Goal: Task Accomplishment & Management: Manage account settings

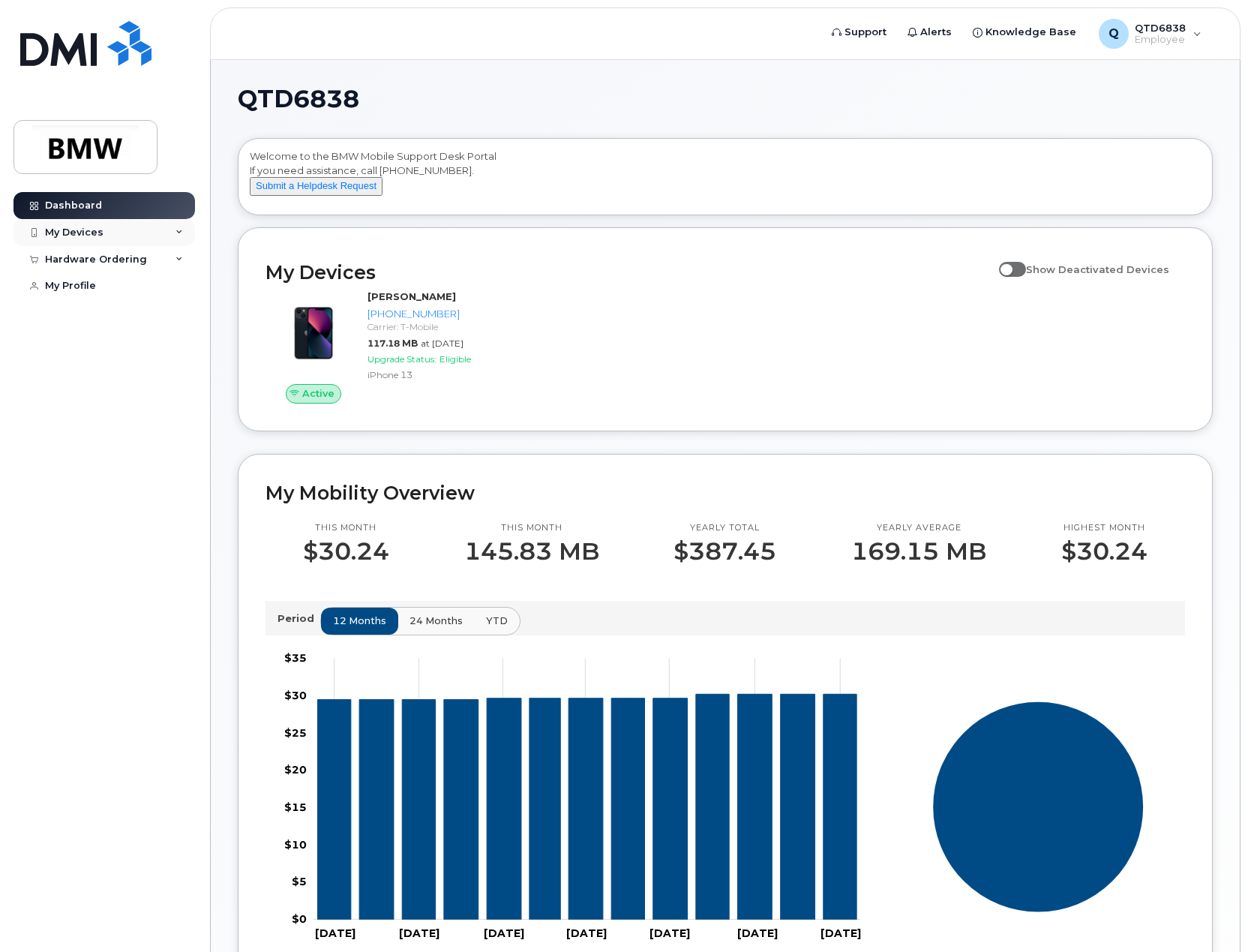
click at [85, 237] on div "My Devices" at bounding box center [74, 233] width 59 height 12
click at [1154, 34] on span "Employee" at bounding box center [1160, 40] width 51 height 12
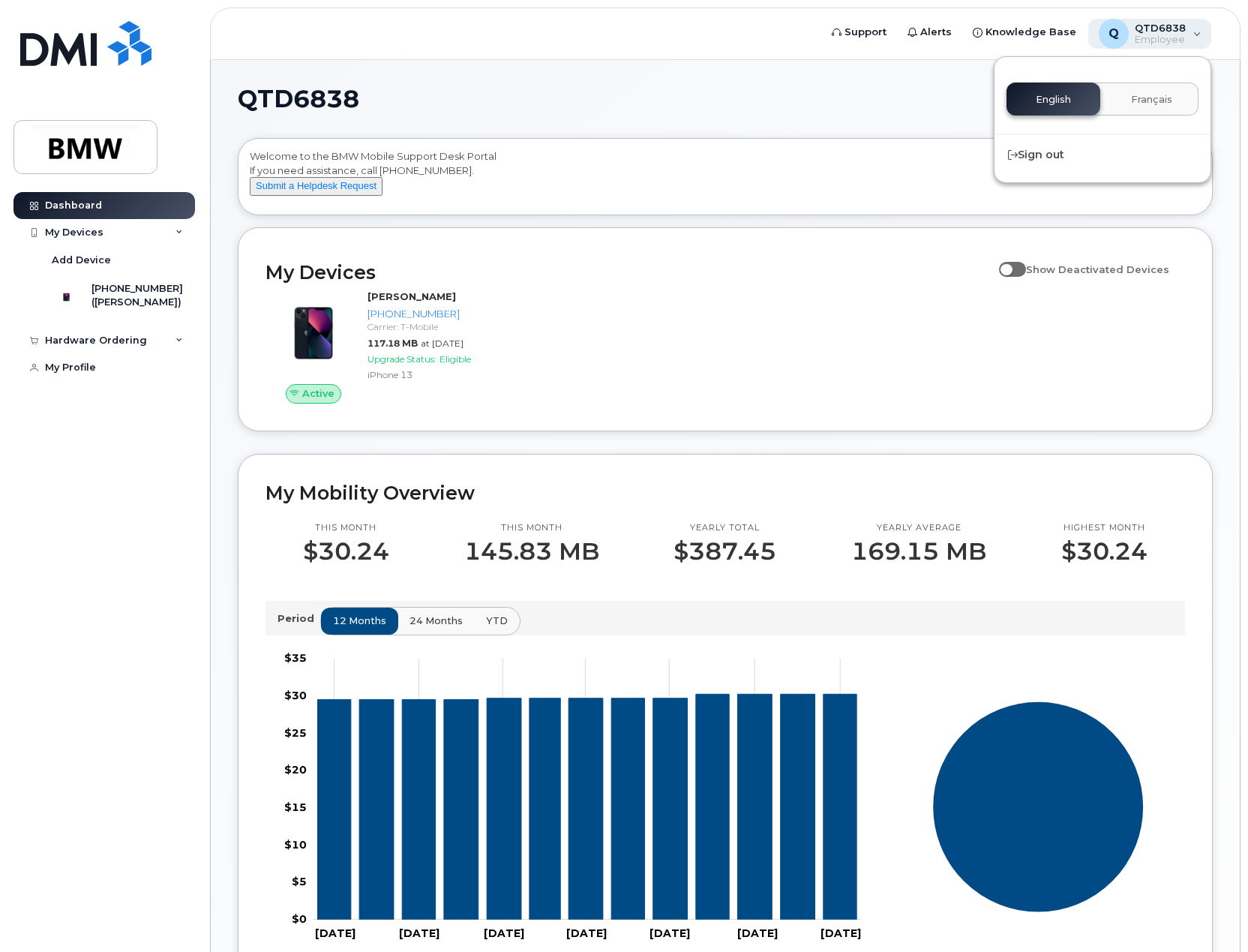
click at [1154, 34] on span "Employee" at bounding box center [1160, 40] width 51 height 12
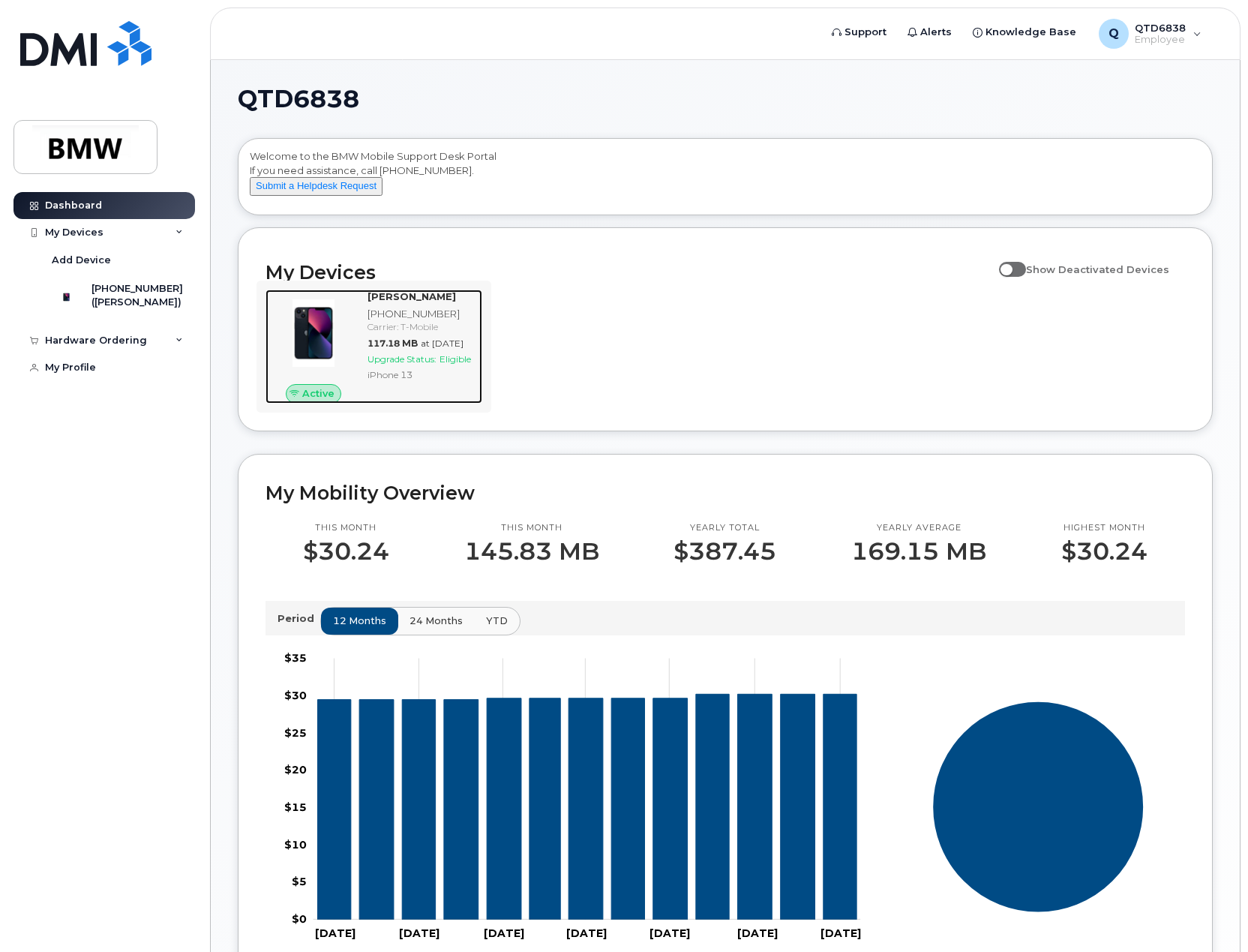
click at [326, 318] on img at bounding box center [314, 333] width 72 height 72
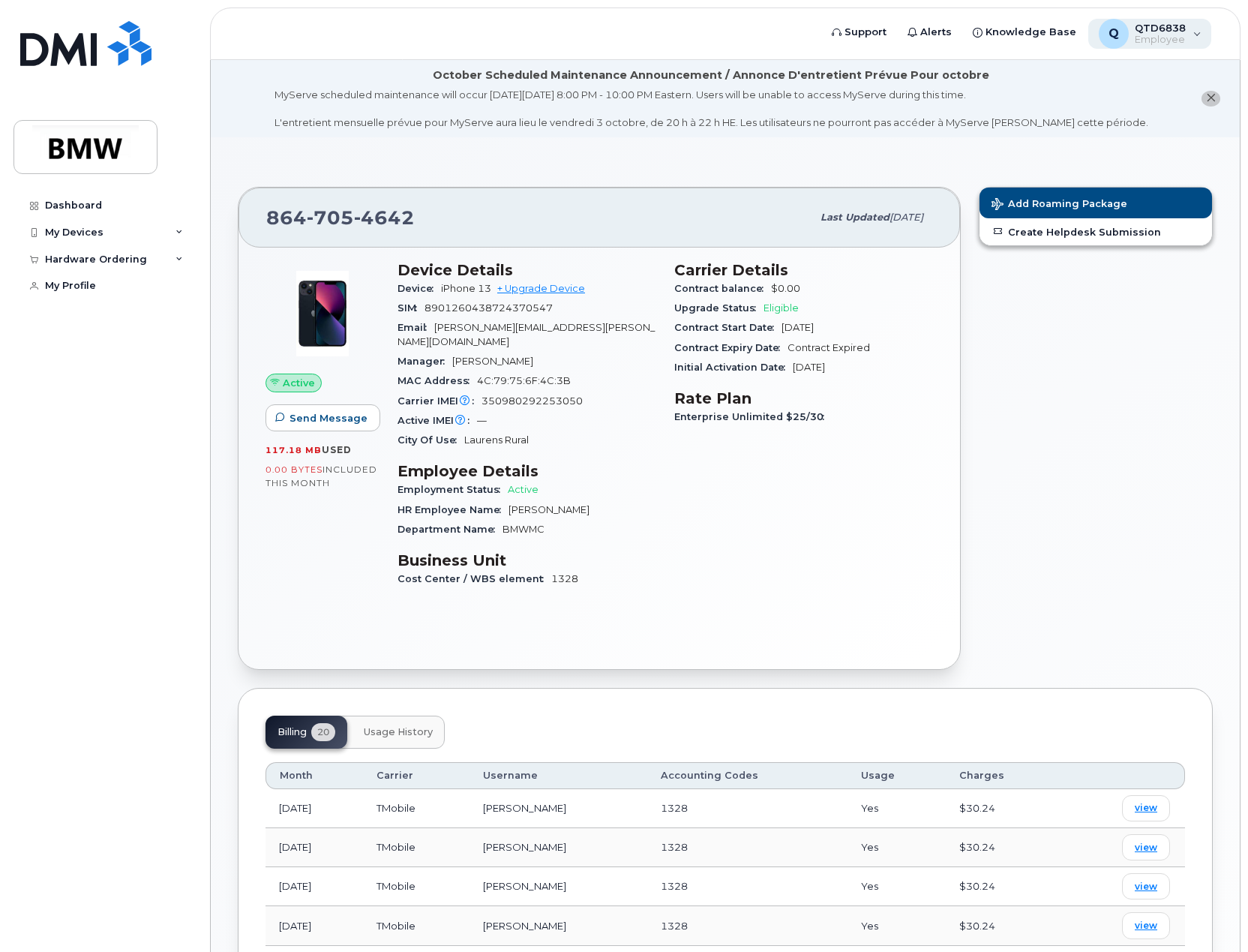
click at [1185, 38] on span "Employee" at bounding box center [1160, 40] width 51 height 12
click at [145, 262] on div "Hardware Ordering" at bounding box center [105, 259] width 182 height 27
click at [143, 237] on div "My Devices" at bounding box center [105, 232] width 182 height 27
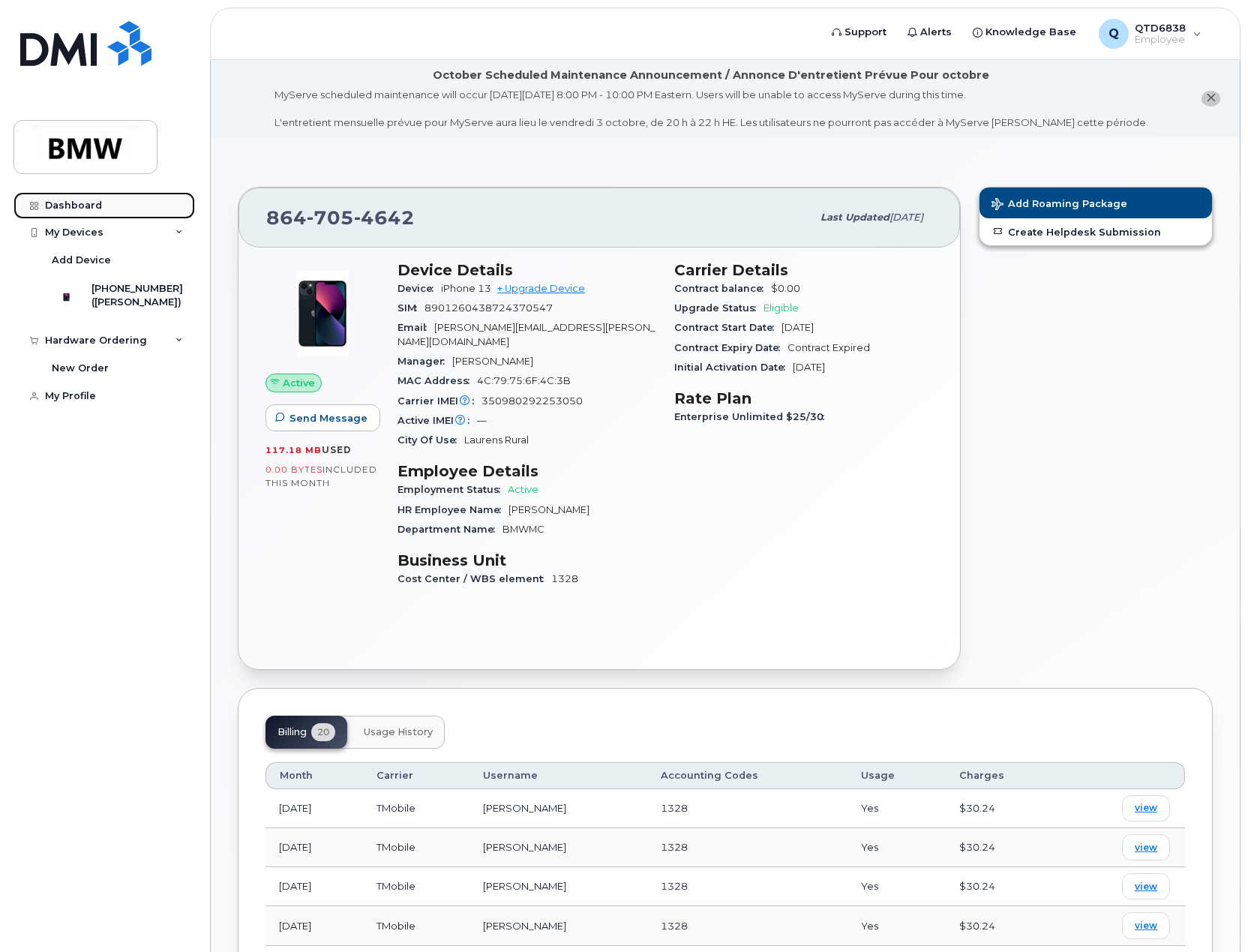
click at [98, 211] on div "Dashboard" at bounding box center [73, 206] width 57 height 12
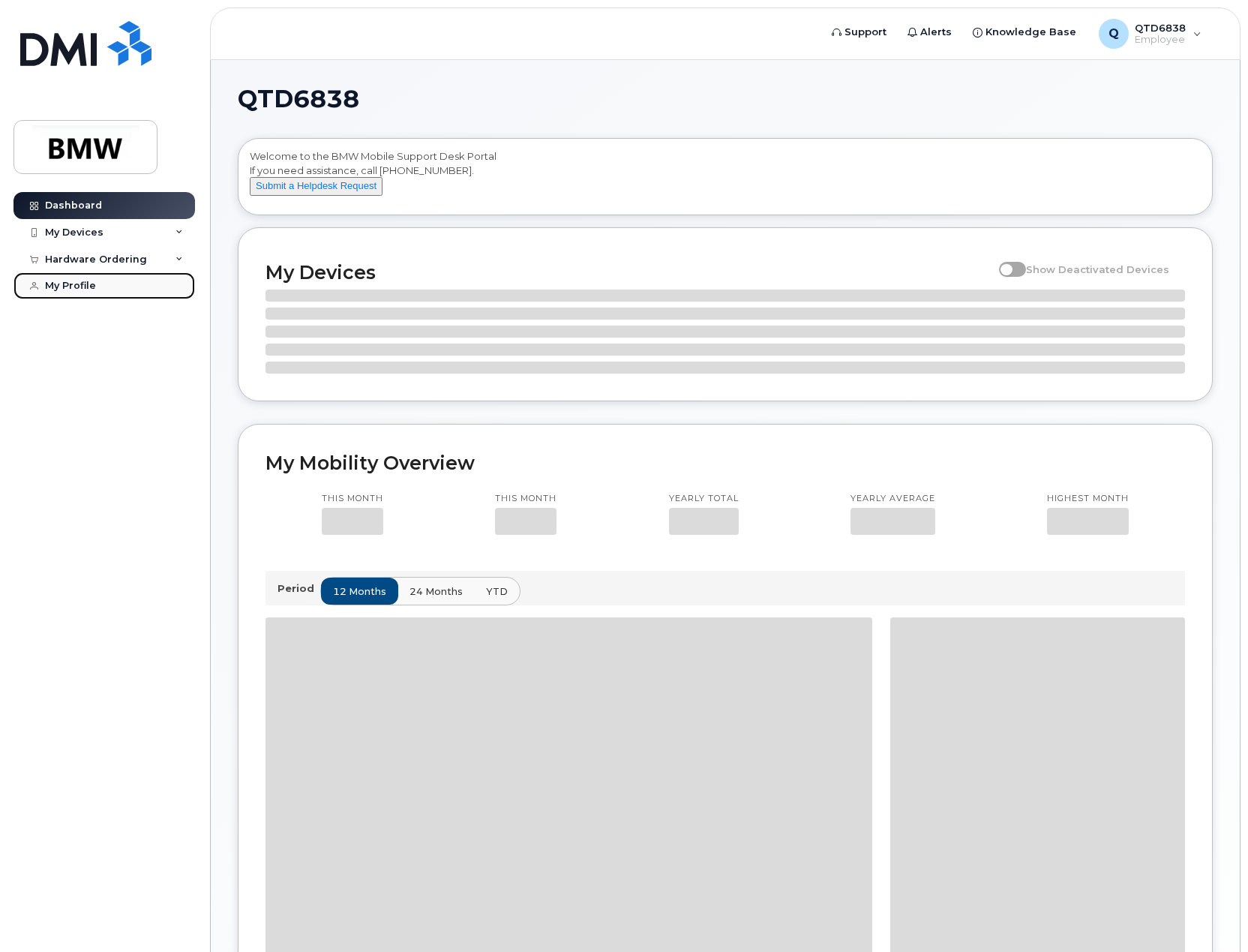
click at [82, 281] on div "My Profile" at bounding box center [70, 286] width 51 height 12
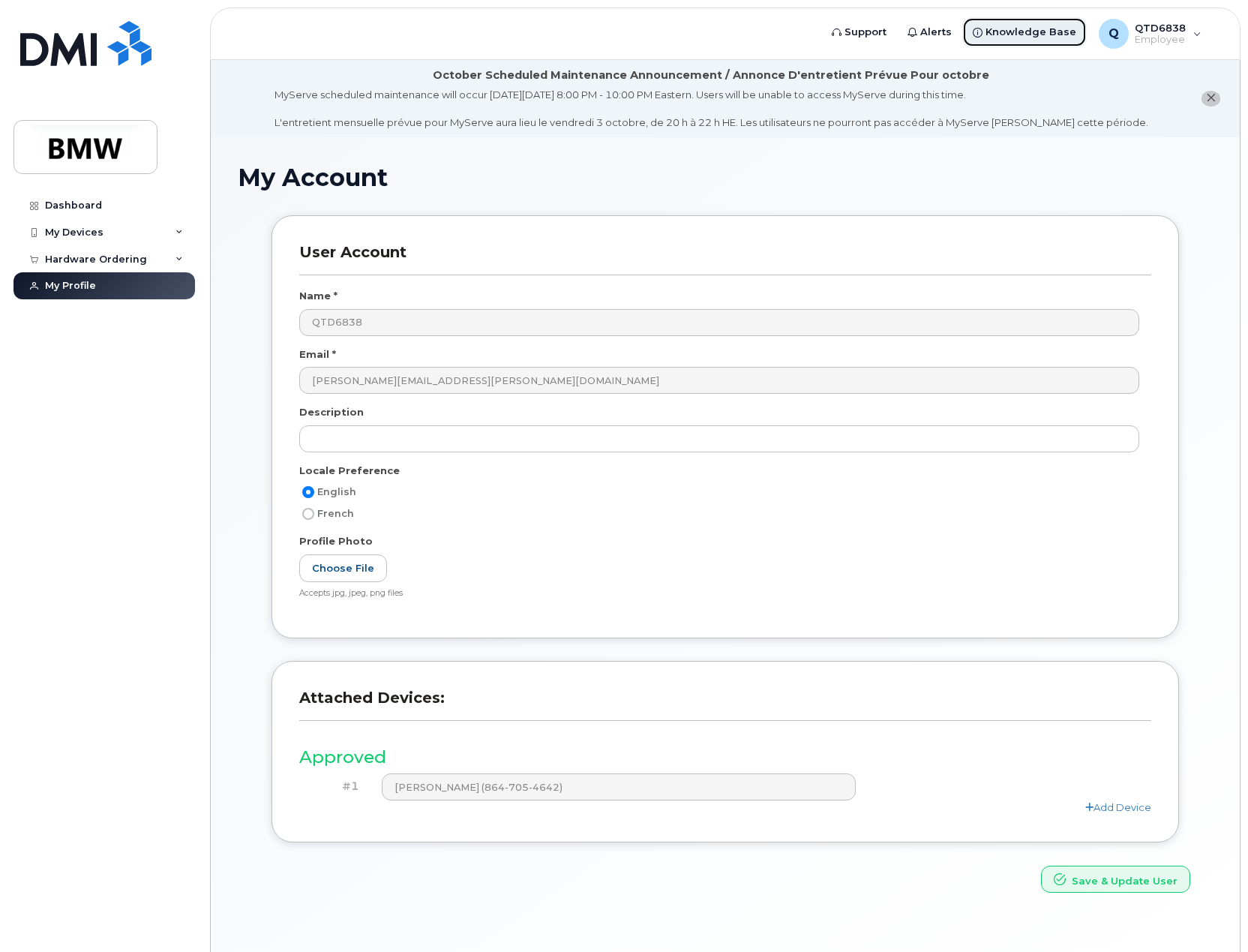
click at [1031, 31] on span "Knowledge Base" at bounding box center [1031, 32] width 91 height 15
